Goal: Check status: Check status

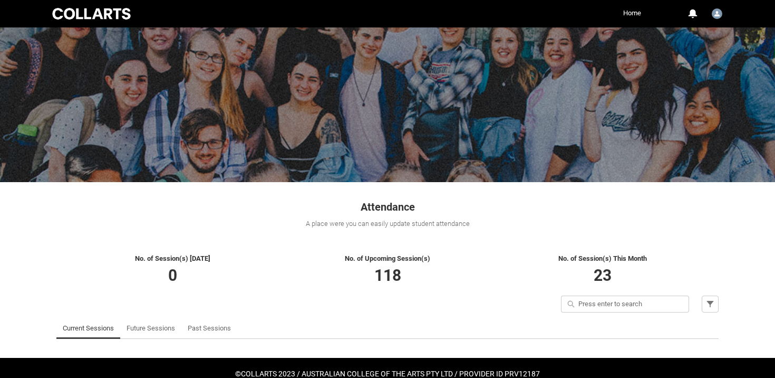
scroll to position [38, 0]
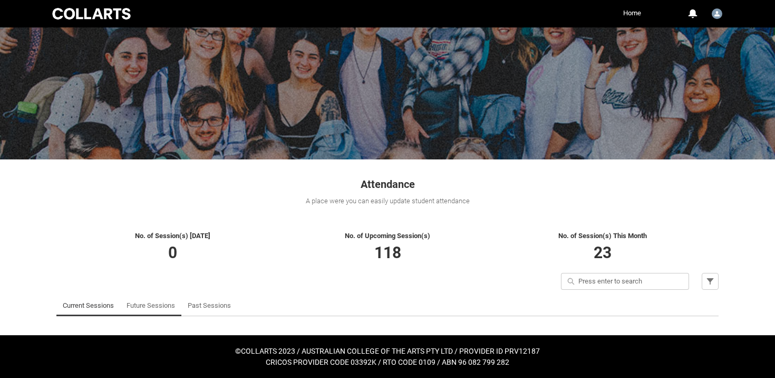
click at [135, 311] on link "Future Sessions" at bounding box center [151, 305] width 49 height 21
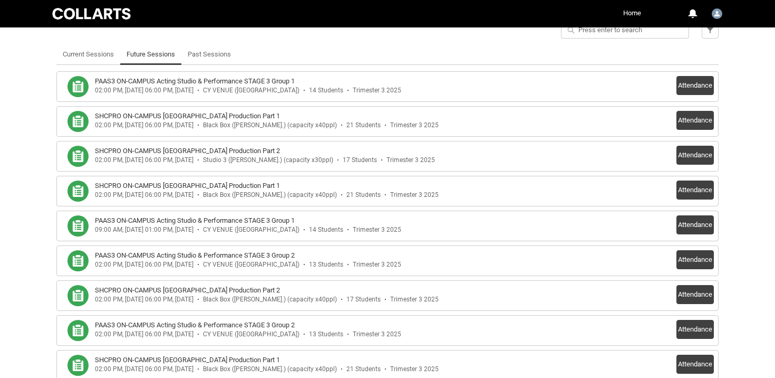
scroll to position [288, 0]
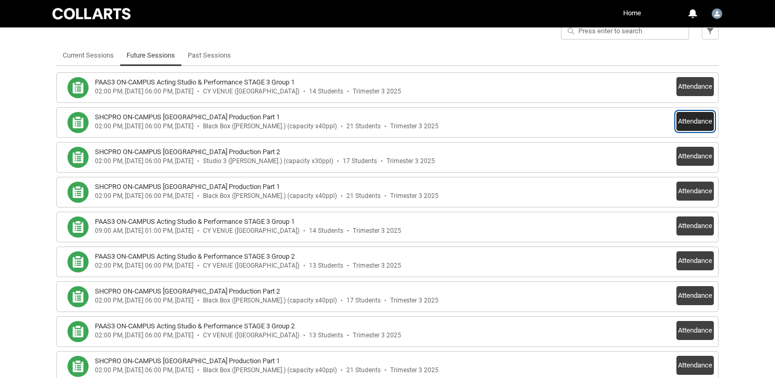
click at [691, 124] on button "Attendance" at bounding box center [695, 121] width 37 height 19
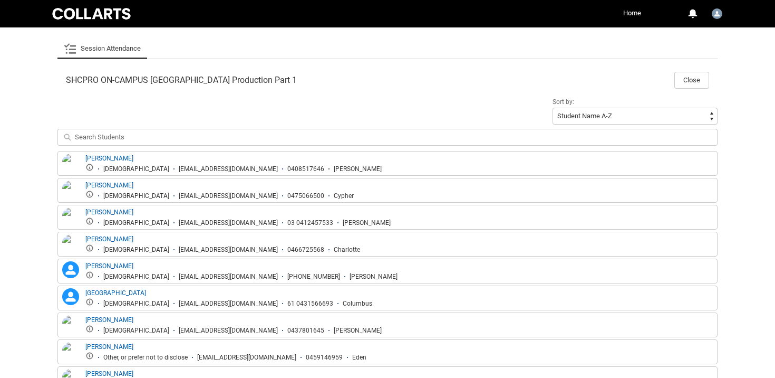
scroll to position [297, 0]
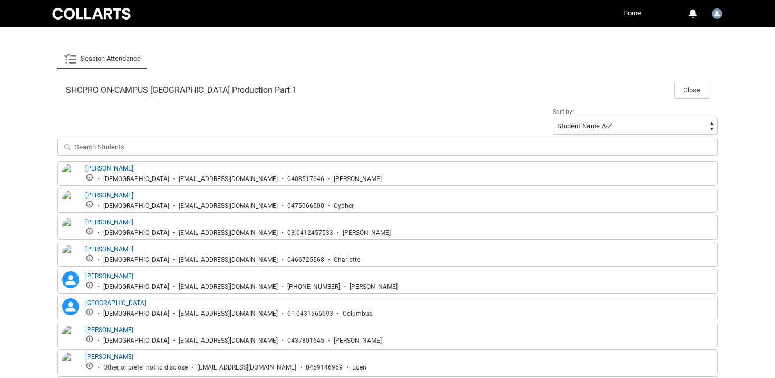
drag, startPoint x: 82, startPoint y: 164, endPoint x: 168, endPoint y: 358, distance: 212.3
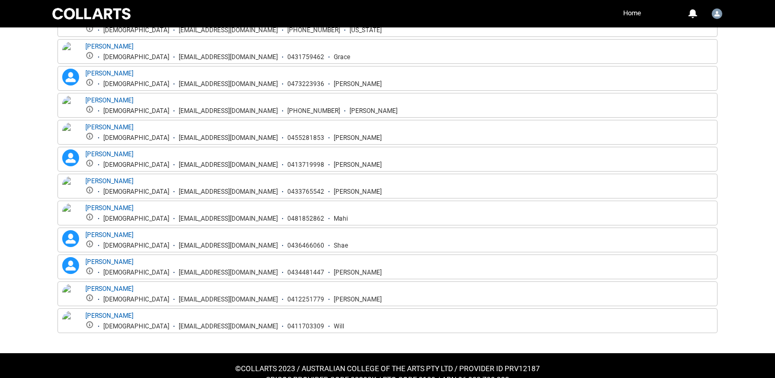
scroll to position [706, 0]
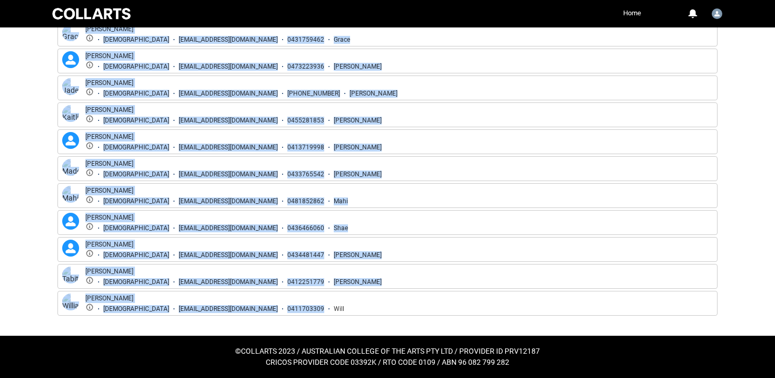
click at [331, 305] on div "William Martin Male wmartin.20241359@mycollarts.edu.au 0411703309 Will" at bounding box center [387, 303] width 655 height 20
click at [302, 309] on div "William Martin Male wmartin.20241359@mycollarts.edu.au 0411703309 Will" at bounding box center [387, 303] width 655 height 20
click at [334, 309] on div "Will" at bounding box center [339, 309] width 11 height 8
copy div "Amelie Pimlott Female apimlot.20241347@mycollarts.edu.au 0408517646 Amélie Deve…"
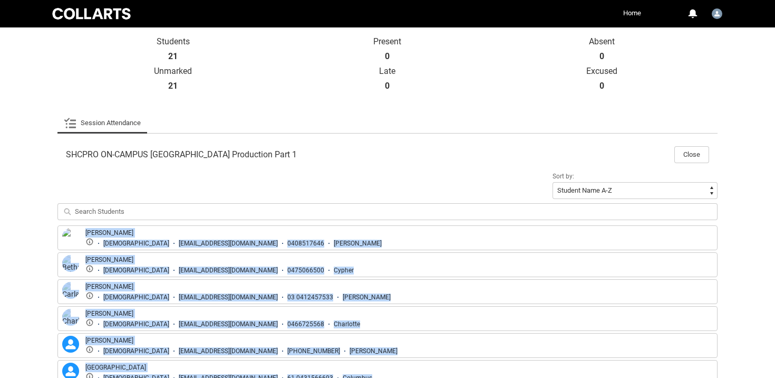
scroll to position [220, 0]
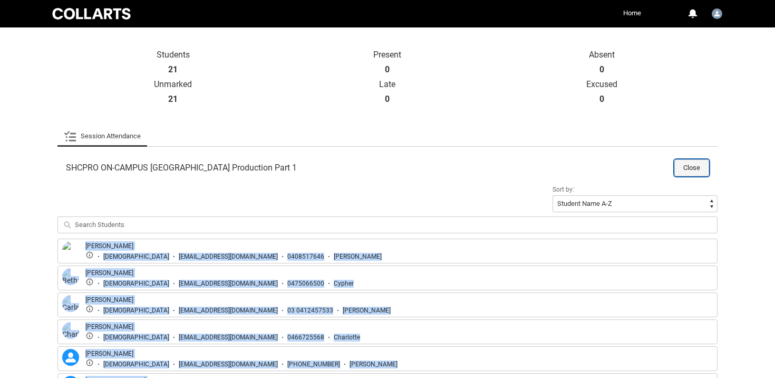
click at [686, 163] on button "Close" at bounding box center [692, 167] width 35 height 17
